Goal: Information Seeking & Learning: Compare options

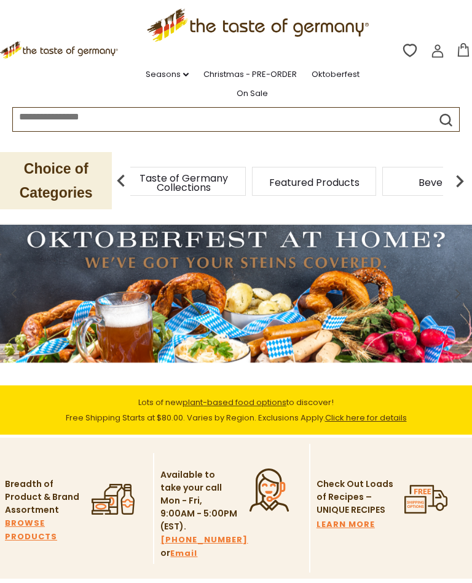
click at [214, 180] on div "Taste of Germany Collections" at bounding box center [184, 181] width 124 height 29
click at [458, 179] on img at bounding box center [460, 181] width 25 height 25
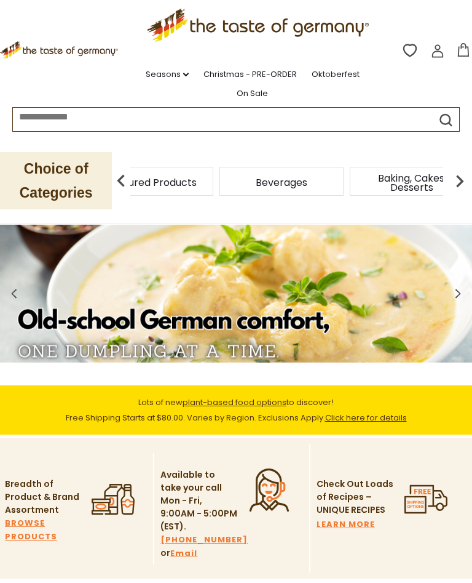
click at [459, 178] on img at bounding box center [460, 181] width 25 height 25
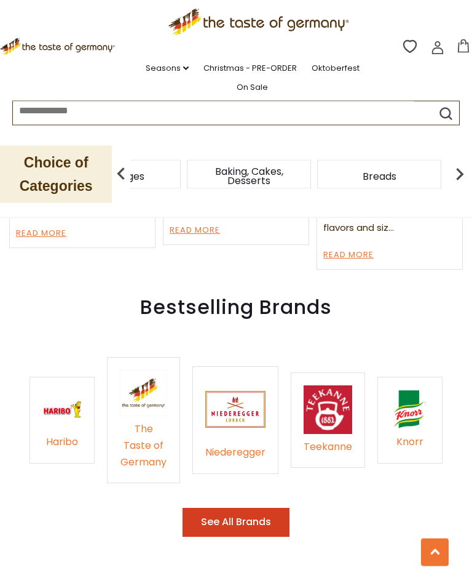
scroll to position [1571, 0]
click at [234, 444] on div "Niederegger" at bounding box center [235, 452] width 60 height 17
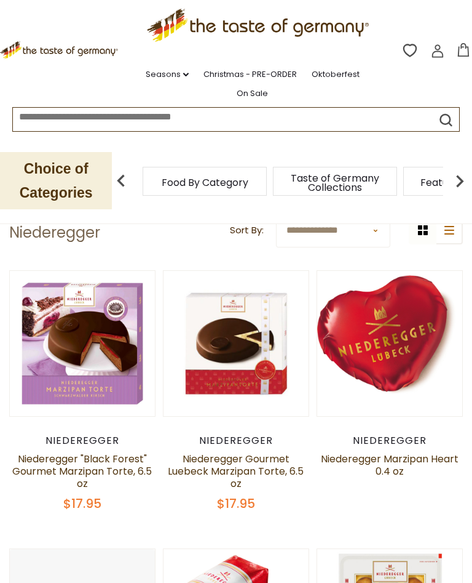
scroll to position [50, 0]
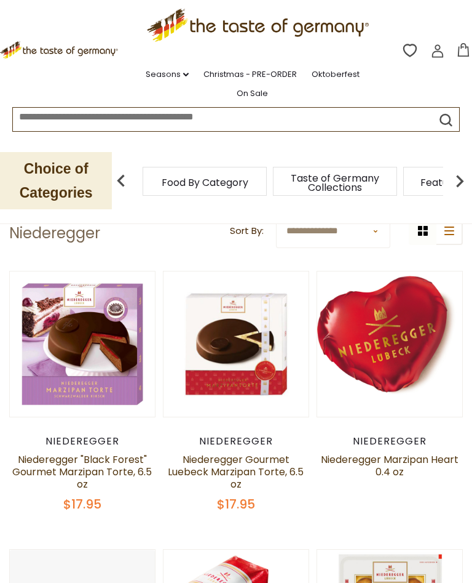
click at [99, 463] on link "Niederegger "Black Forest" Gourmet Marzipan Torte, 6.5 oz" at bounding box center [82, 471] width 140 height 39
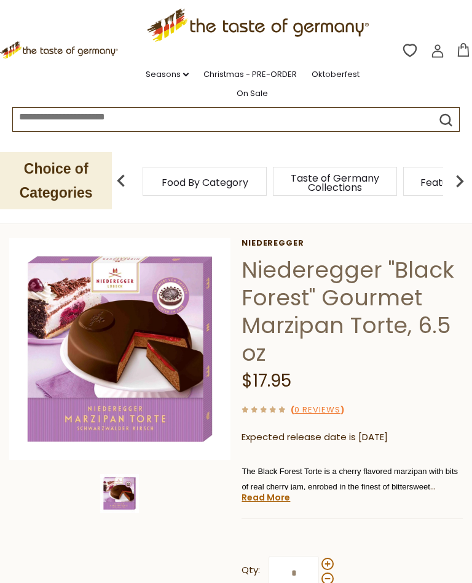
scroll to position [54, 0]
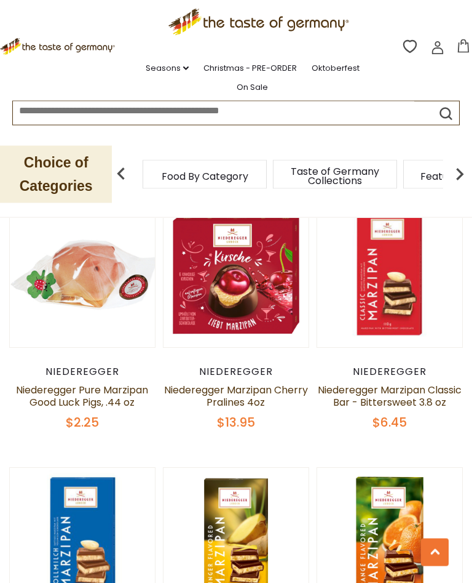
scroll to position [671, 0]
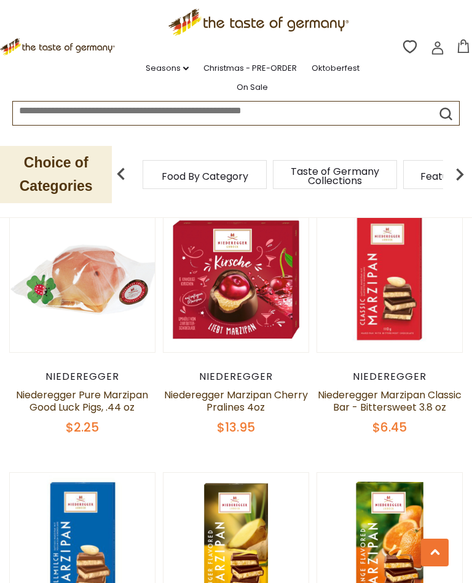
click at [246, 393] on link "Niederegger Marzipan Cherry Pralines 4oz" at bounding box center [236, 401] width 144 height 26
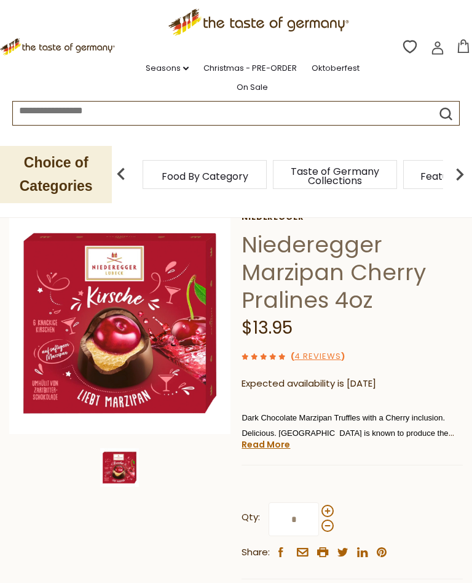
scroll to position [95, 0]
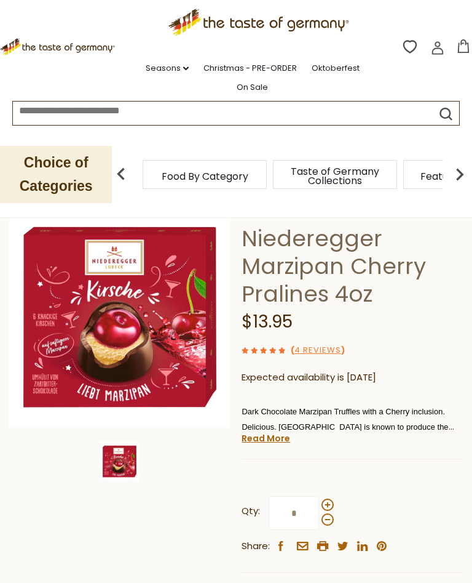
click at [269, 434] on link "Read More" at bounding box center [266, 438] width 49 height 12
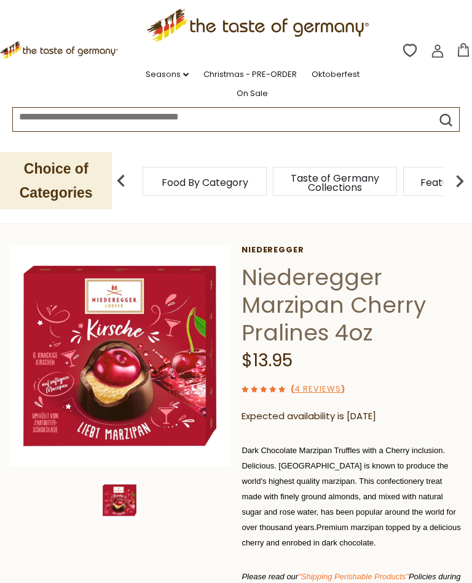
scroll to position [0, 0]
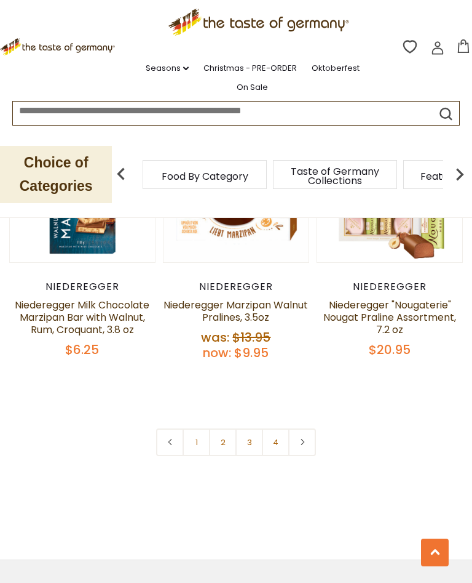
scroll to position [3298, 0]
click at [302, 457] on link at bounding box center [303, 443] width 28 height 28
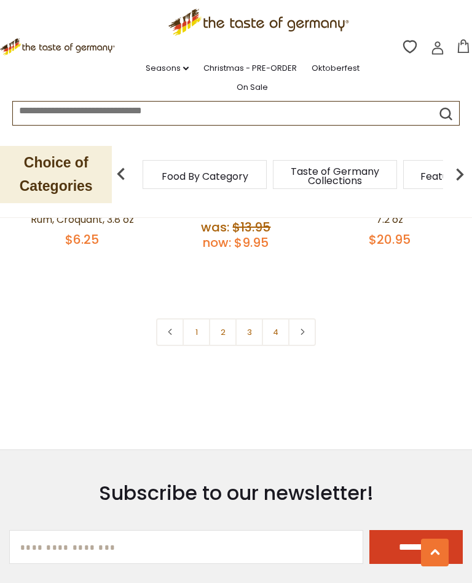
scroll to position [3405, 0]
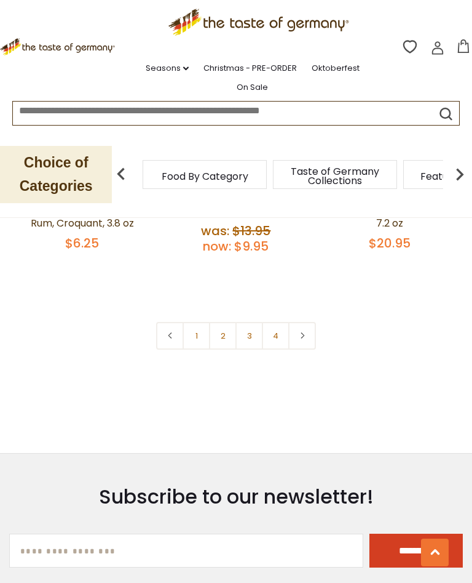
click at [223, 346] on link "2" at bounding box center [223, 336] width 28 height 28
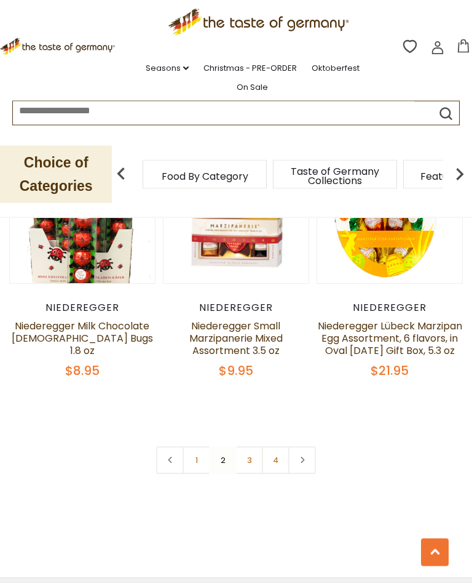
scroll to position [3316, 0]
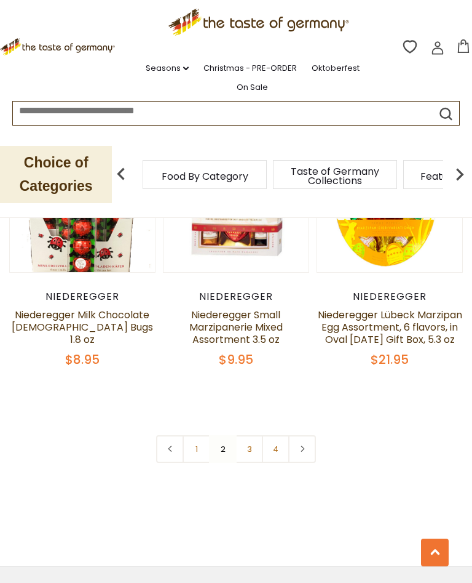
click at [250, 436] on link "3" at bounding box center [250, 449] width 28 height 28
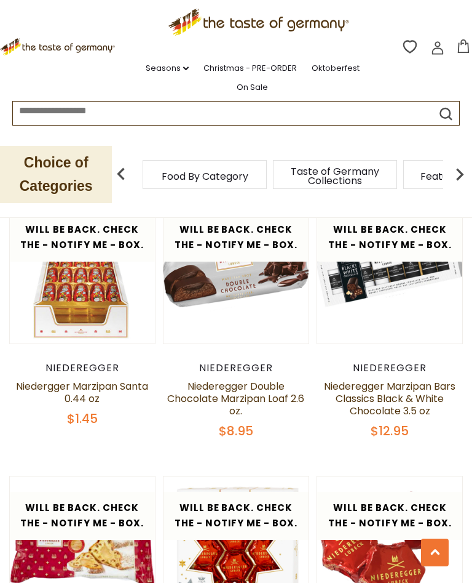
scroll to position [679, 0]
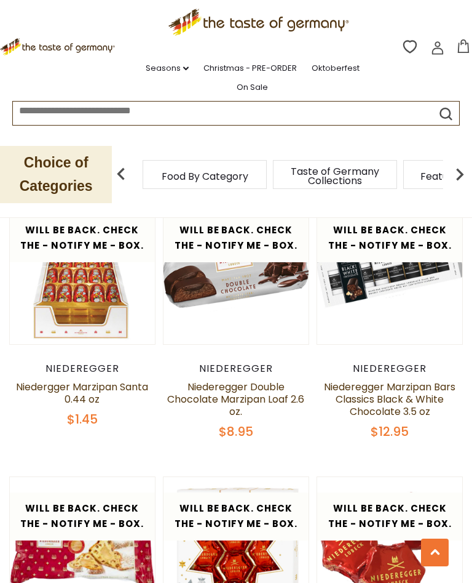
click at [66, 172] on p "Choice of Categories" at bounding box center [56, 174] width 112 height 57
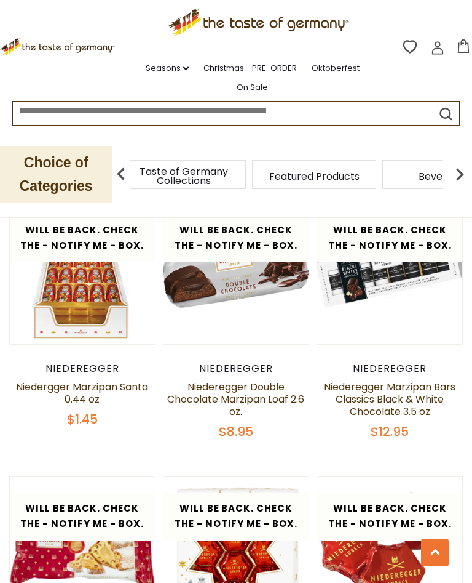
click at [206, 172] on div "Taste of Germany Collections" at bounding box center [184, 174] width 124 height 29
click at [460, 170] on img at bounding box center [460, 174] width 25 height 25
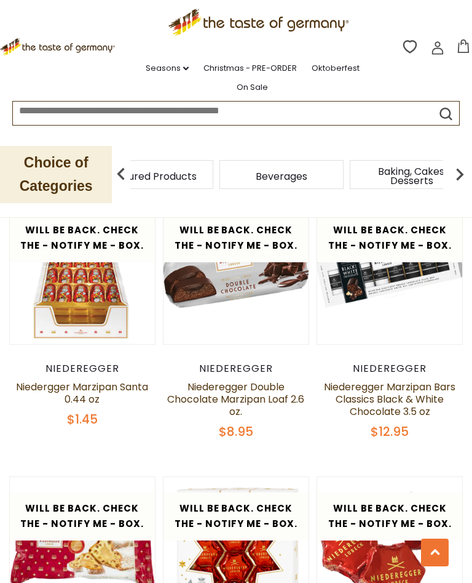
click at [461, 170] on img at bounding box center [460, 174] width 25 height 25
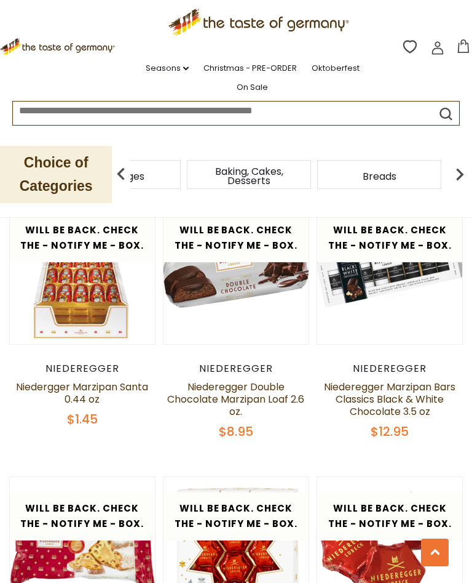
click at [462, 171] on img at bounding box center [460, 174] width 25 height 25
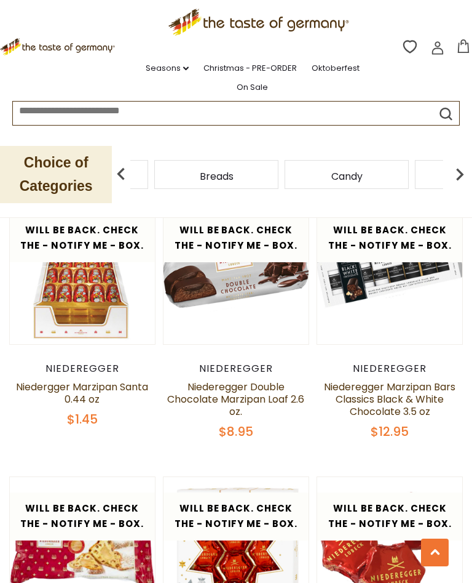
click at [461, 172] on span "Cereal" at bounding box center [477, 176] width 33 height 9
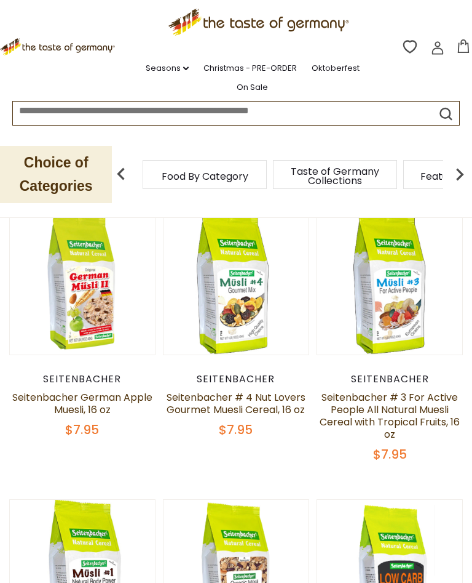
scroll to position [532, 0]
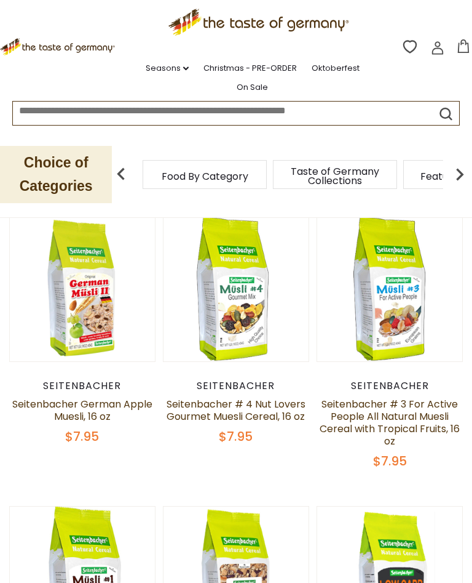
click at [92, 385] on div "Seitenbacher" at bounding box center [82, 386] width 146 height 12
click at [89, 409] on link "Seitenbacher German Apple Muesli, 16 oz" at bounding box center [82, 410] width 140 height 26
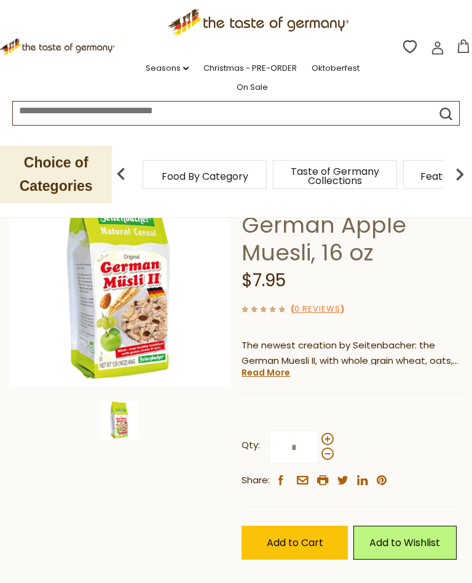
scroll to position [119, 0]
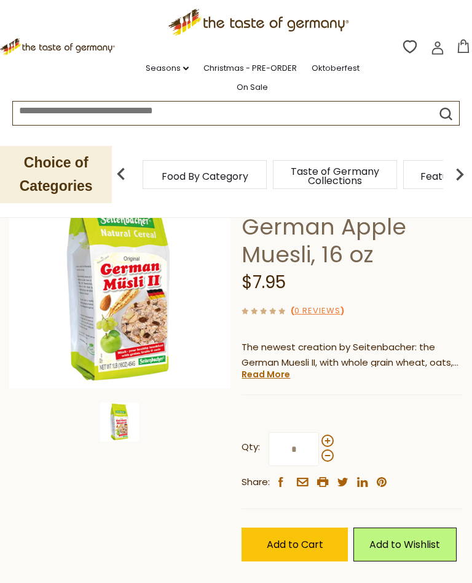
click at [274, 372] on link "Read More" at bounding box center [266, 374] width 49 height 12
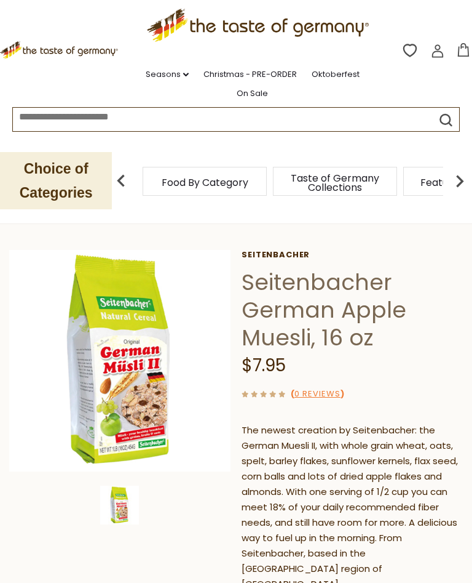
scroll to position [0, 0]
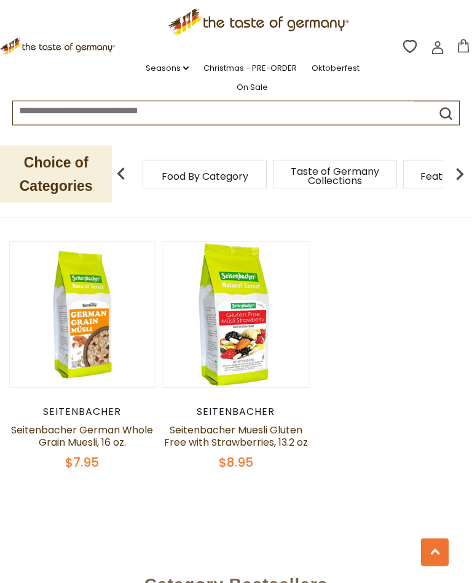
scroll to position [1662, 0]
click at [236, 433] on link "Seitenbacher Muesli Gluten Free with Strawberries, 13.2 oz" at bounding box center [236, 436] width 144 height 26
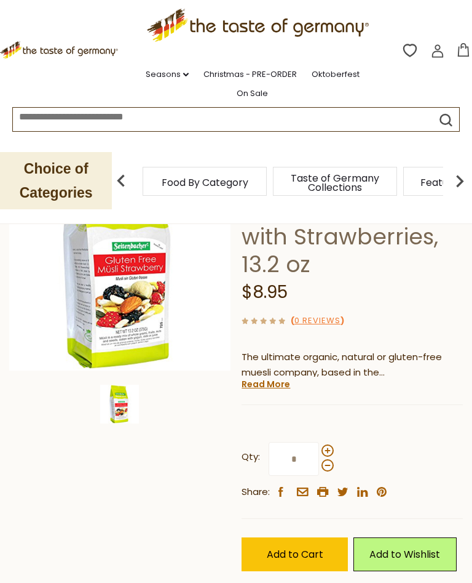
scroll to position [145, 0]
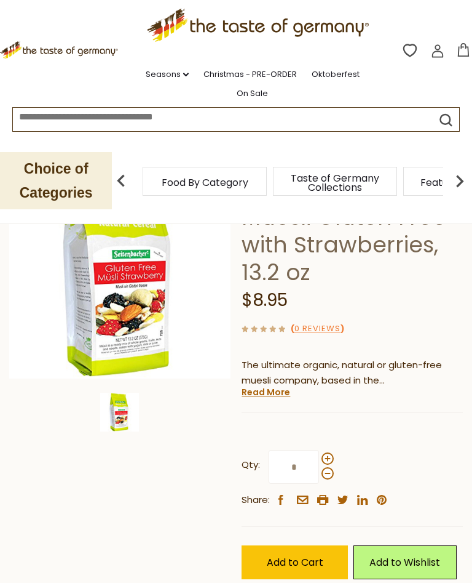
click at [273, 388] on link "Read More" at bounding box center [266, 392] width 49 height 12
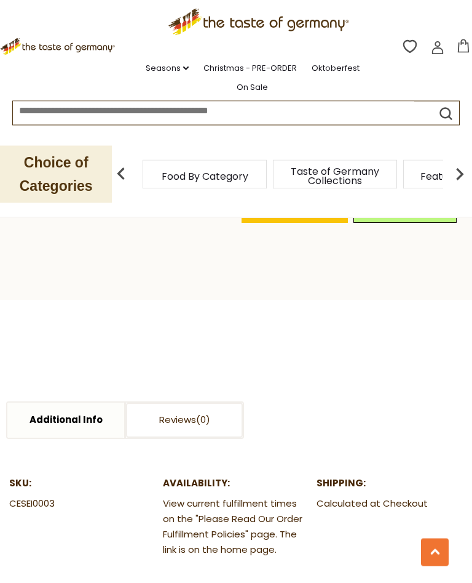
scroll to position [701, 0]
click at [70, 402] on link "Additional Info" at bounding box center [65, 419] width 117 height 35
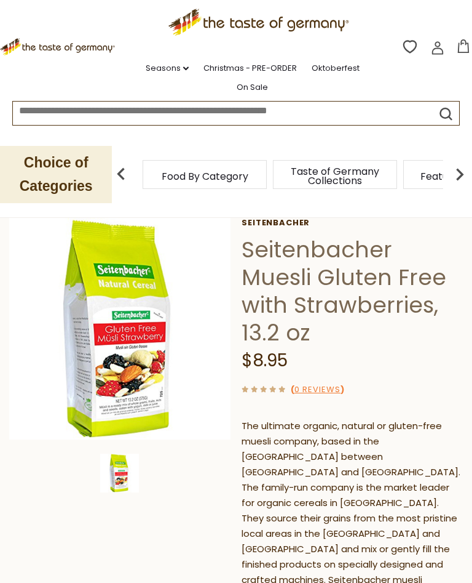
scroll to position [74, 0]
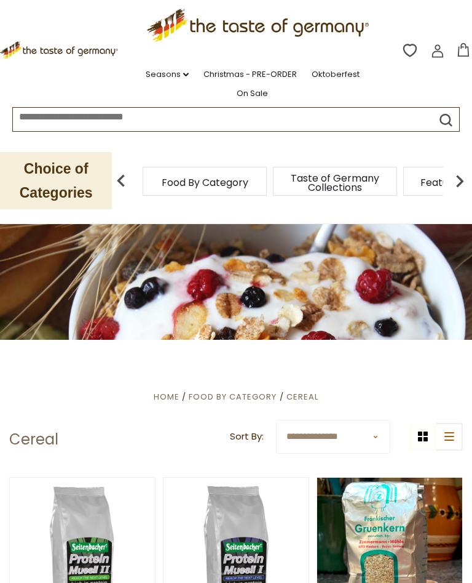
click at [421, 178] on span "Featured Products" at bounding box center [466, 182] width 90 height 9
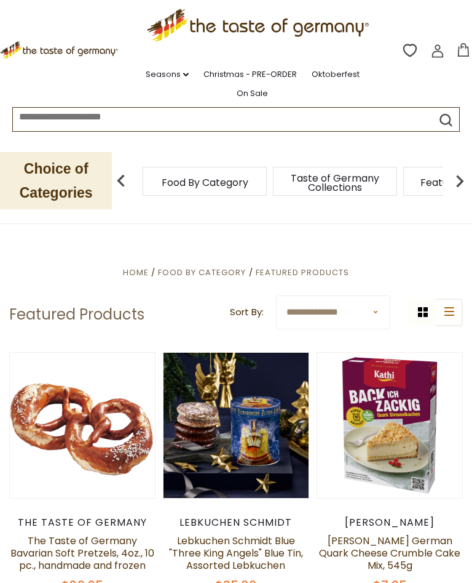
click at [185, 68] on link "Seasons dropdown_arrow" at bounding box center [167, 75] width 43 height 14
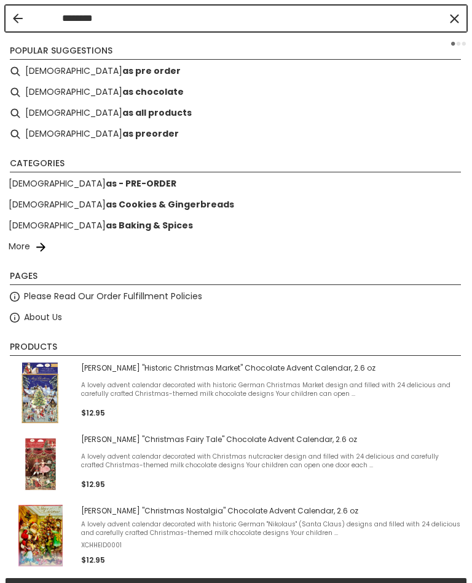
type input "*********"
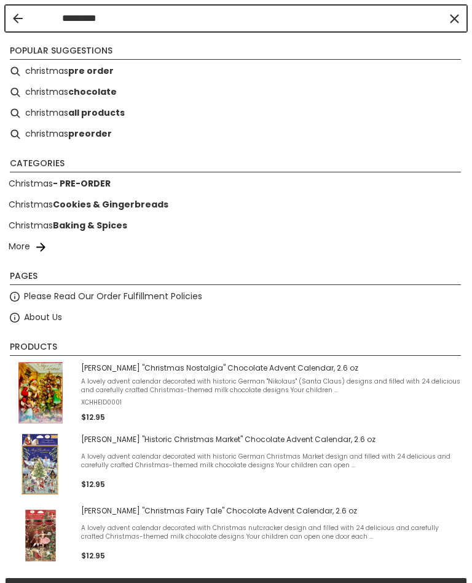
type input "*********"
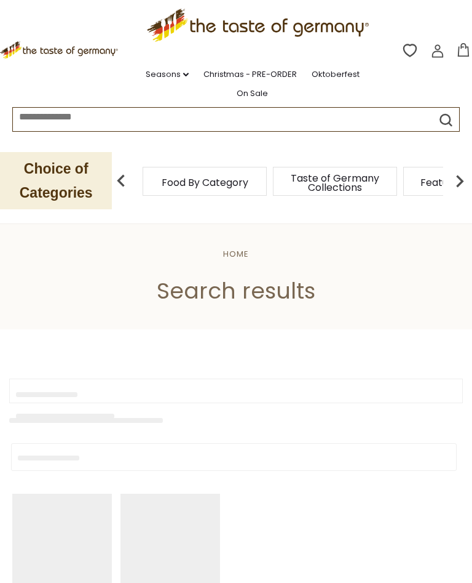
type input "*********"
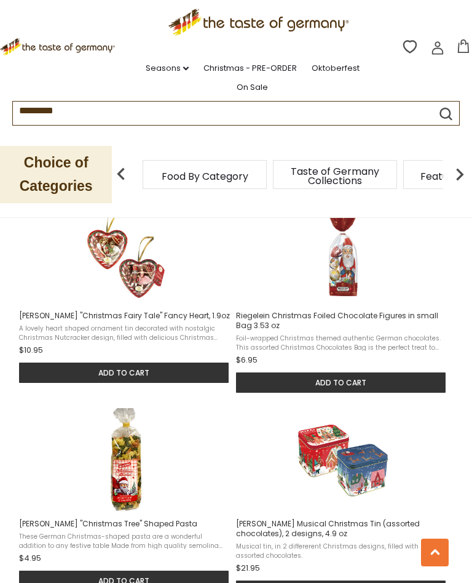
scroll to position [882, 0]
